Goal: Task Accomplishment & Management: Manage account settings

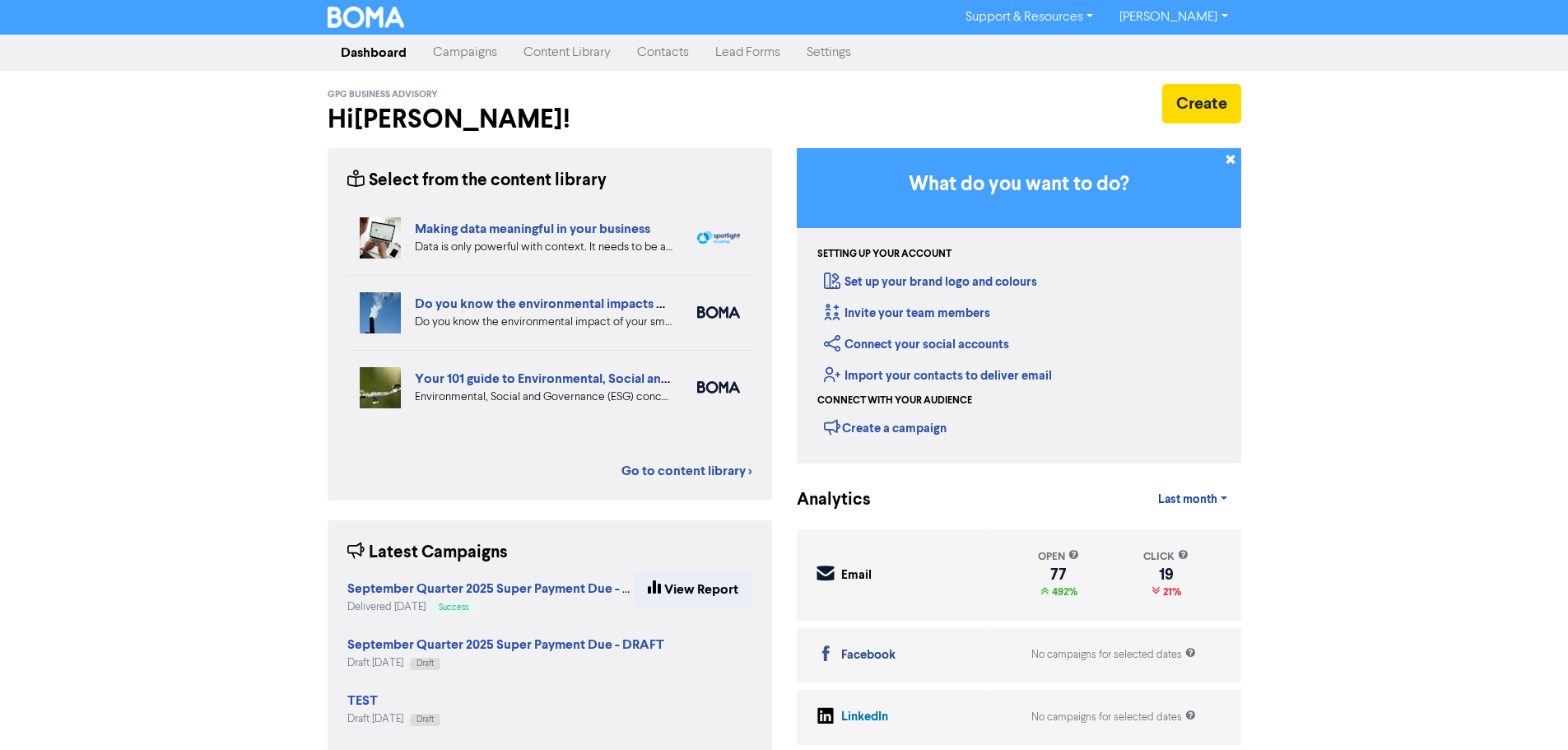
click at [668, 57] on link "Contacts" at bounding box center [663, 52] width 79 height 33
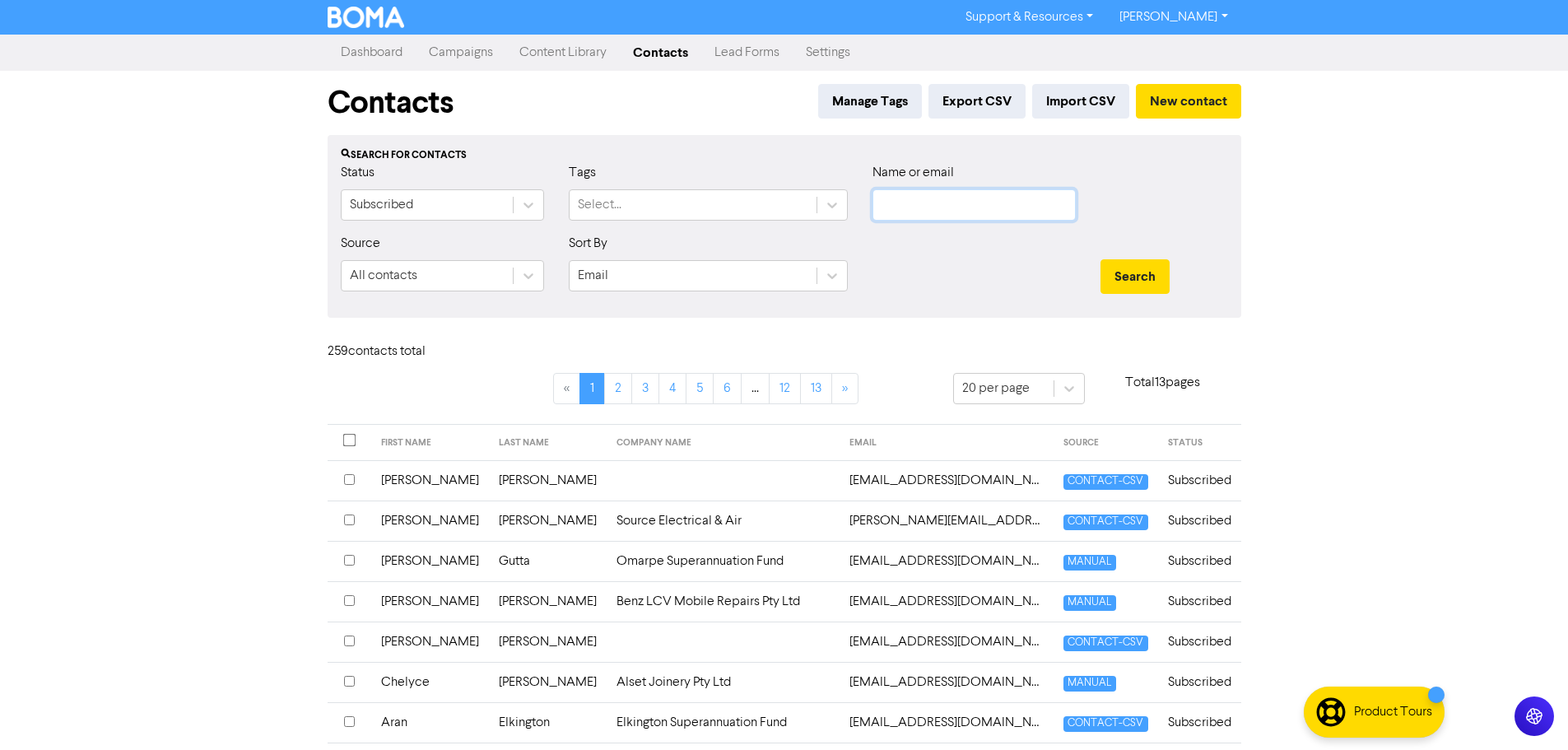
click at [901, 201] on input "text" at bounding box center [974, 204] width 203 height 31
type input "[PERSON_NAME]"
click at [1101, 260] on button "Search" at bounding box center [1135, 277] width 69 height 34
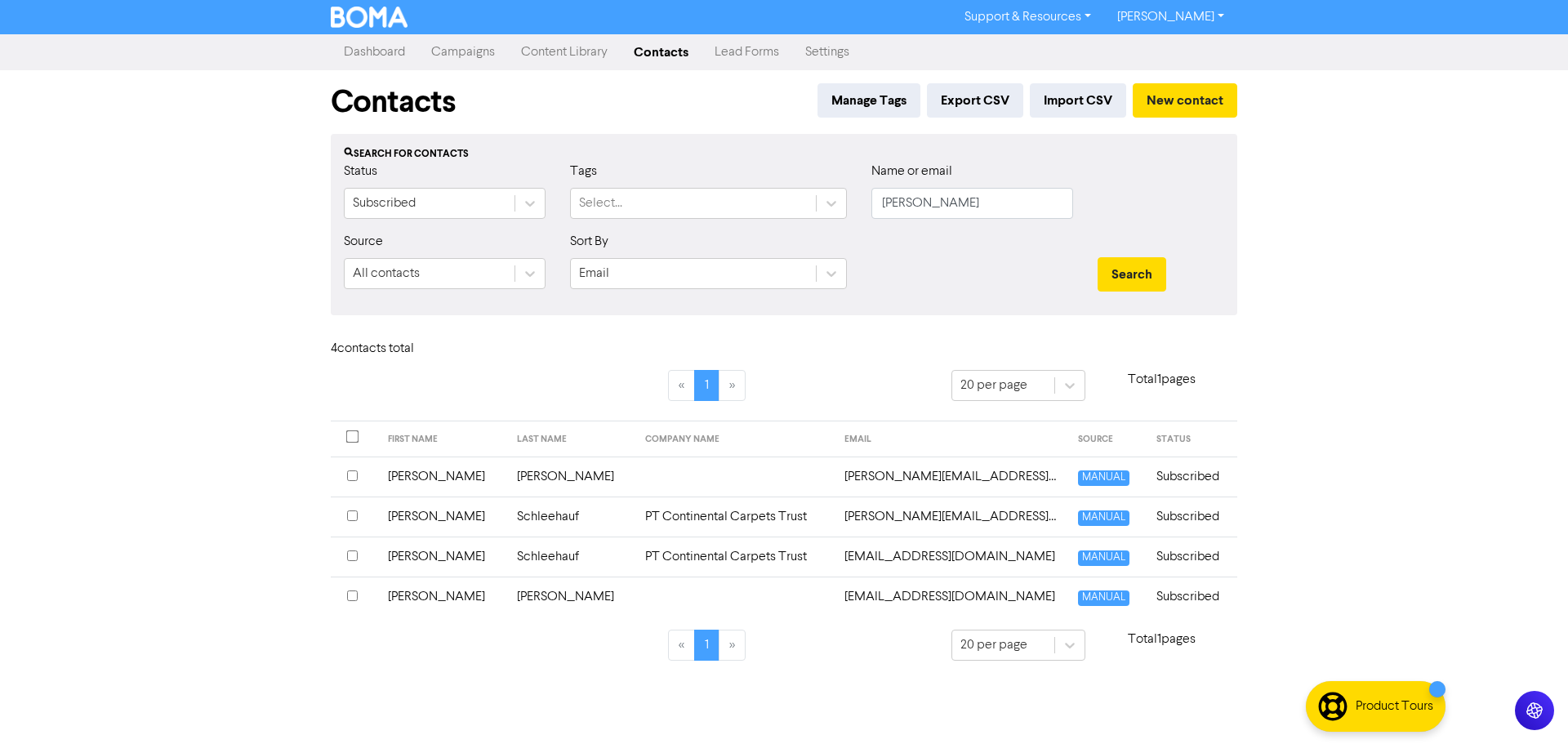
click at [353, 513] on input "checkbox" at bounding box center [352, 515] width 11 height 11
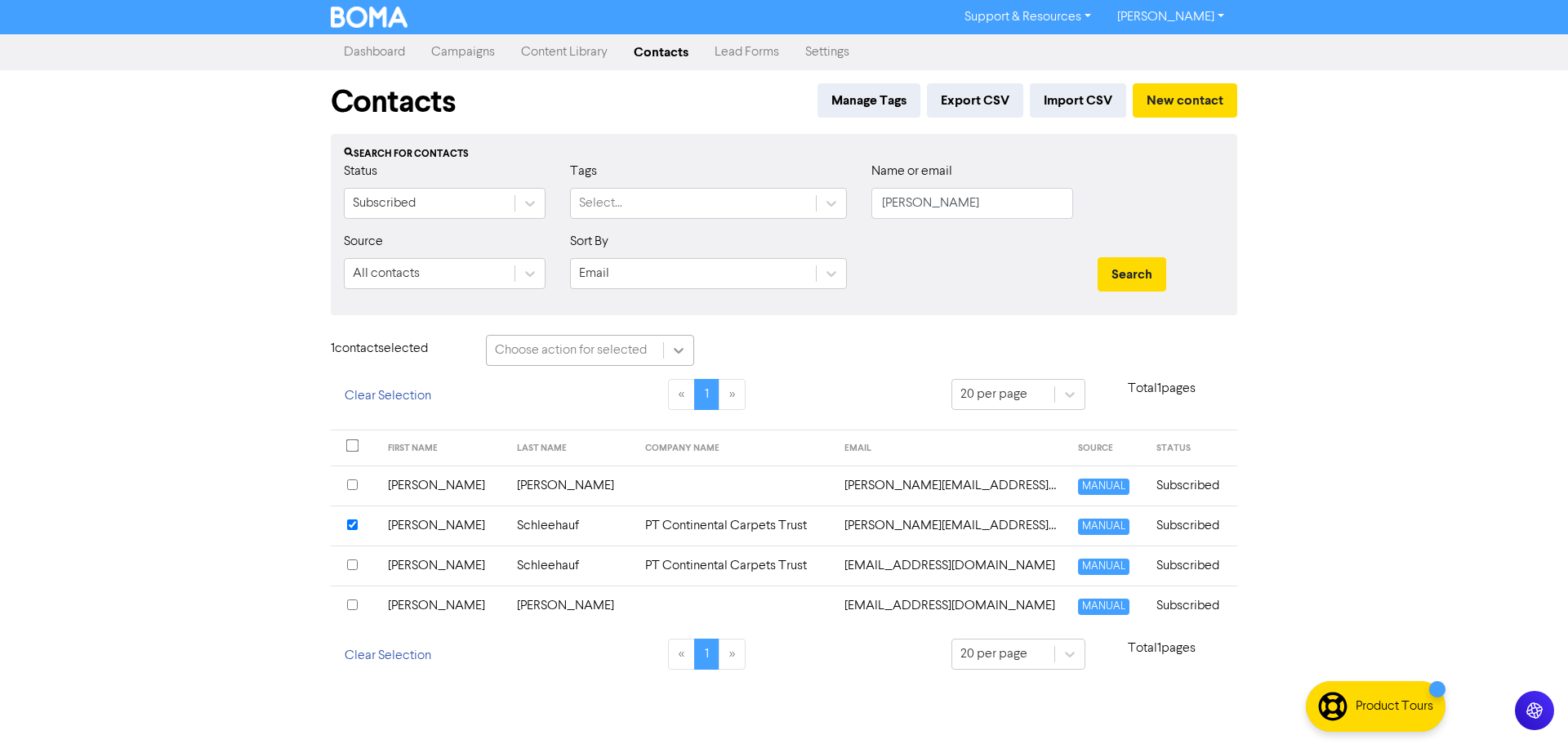
click at [671, 351] on icon at bounding box center [678, 350] width 17 height 17
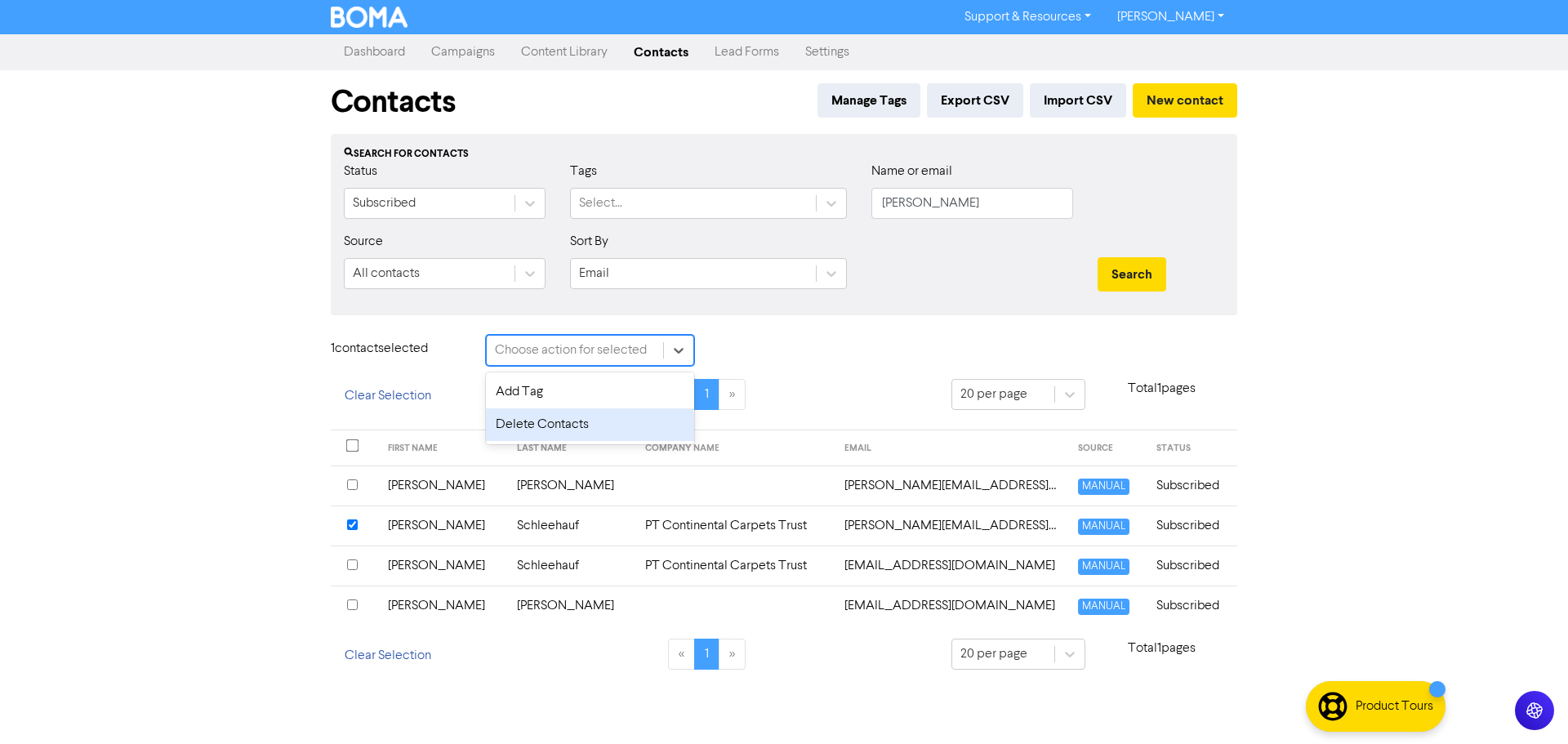
click at [580, 420] on div "Delete Contacts" at bounding box center [591, 424] width 209 height 32
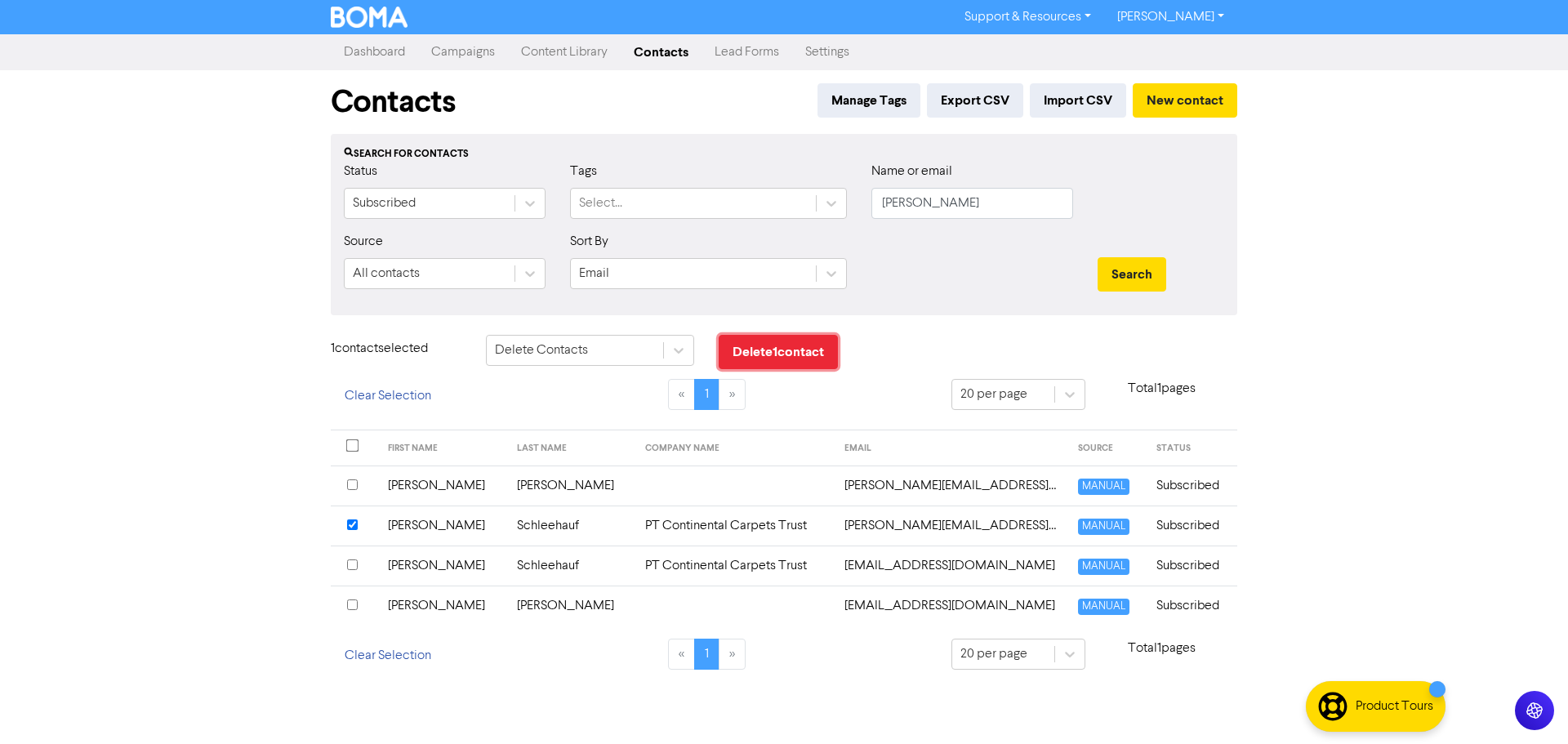
click at [786, 349] on button "Delete 1 contact" at bounding box center [778, 351] width 119 height 34
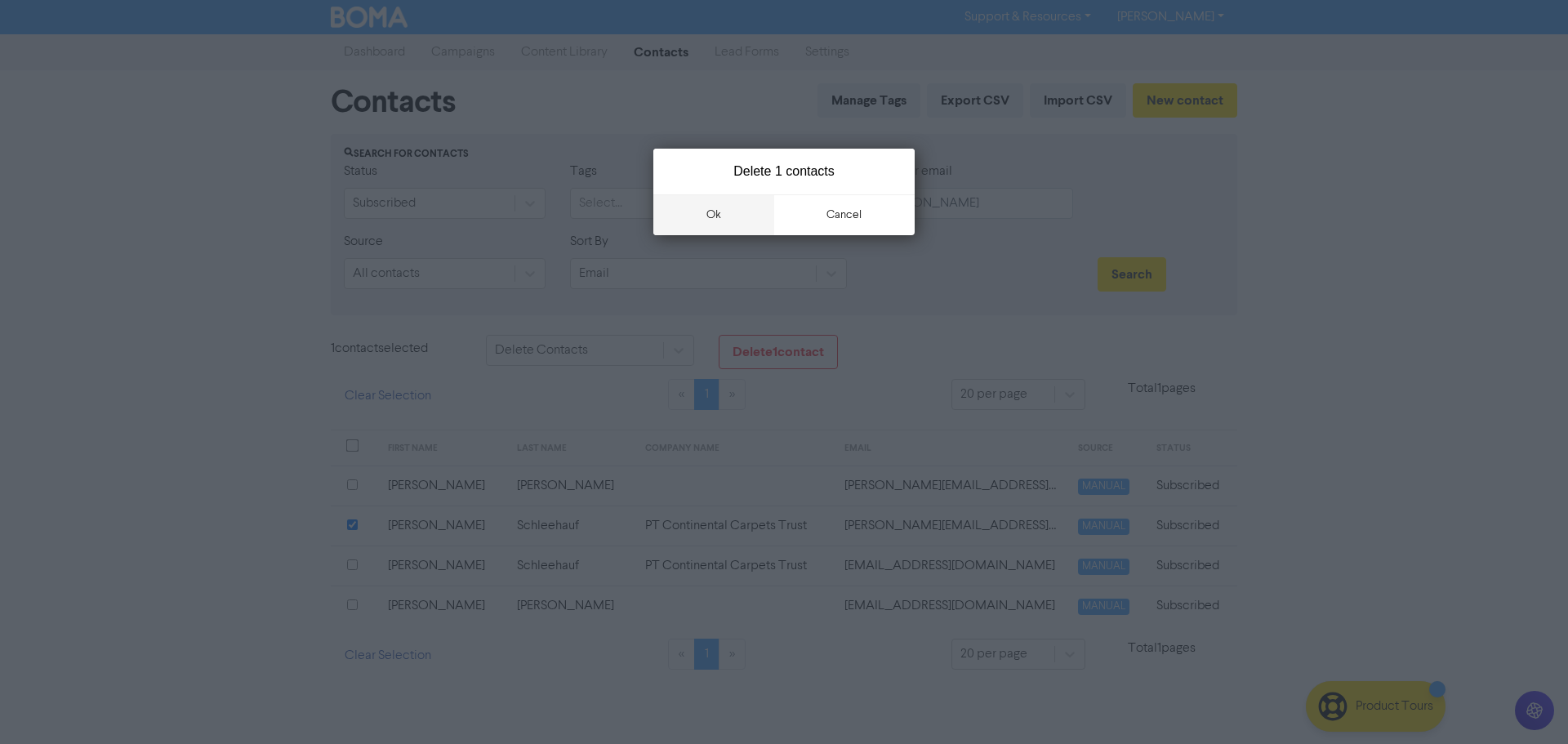
click at [727, 202] on button "ok" at bounding box center [714, 215] width 121 height 41
